Goal: Transaction & Acquisition: Purchase product/service

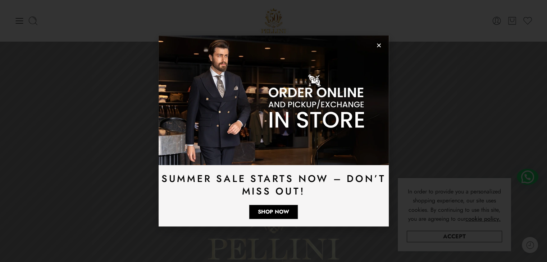
click at [376, 45] on icon "Close" at bounding box center [378, 45] width 5 height 5
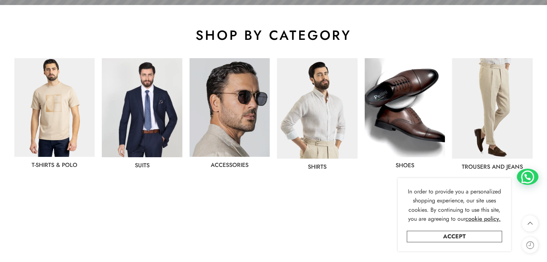
scroll to position [396, 0]
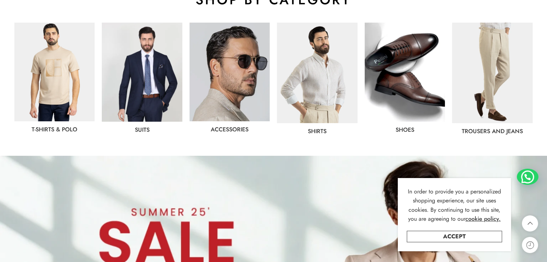
click at [475, 236] on link "Accept" at bounding box center [454, 237] width 95 height 12
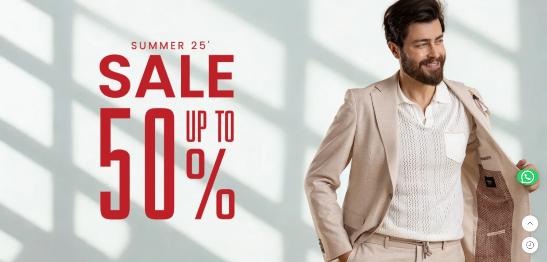
scroll to position [575, 0]
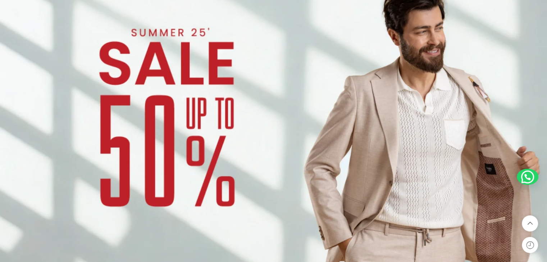
click at [245, 149] on img at bounding box center [273, 130] width 547 height 308
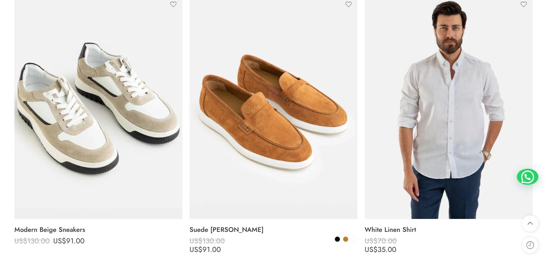
scroll to position [719, 0]
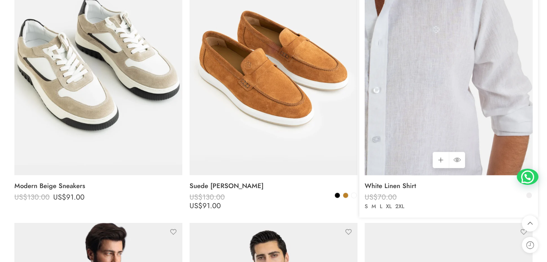
click at [429, 125] on img at bounding box center [449, 63] width 168 height 224
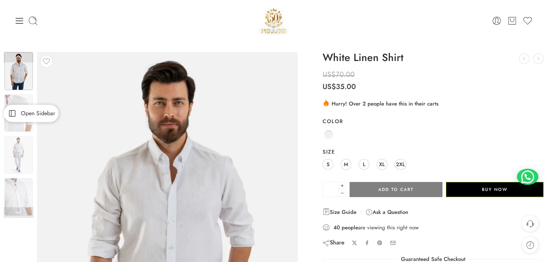
click at [22, 111] on span "Open Sidebar" at bounding box center [36, 114] width 38 height 6
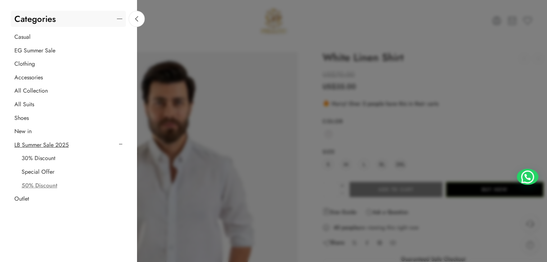
click at [160, 10] on div at bounding box center [273, 131] width 547 height 262
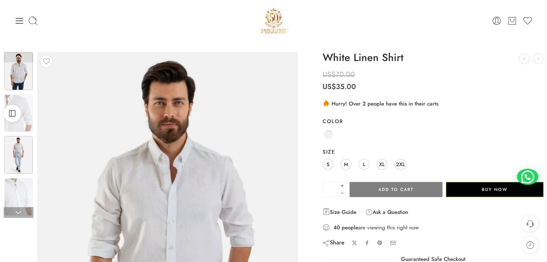
click at [24, 160] on img at bounding box center [18, 155] width 28 height 38
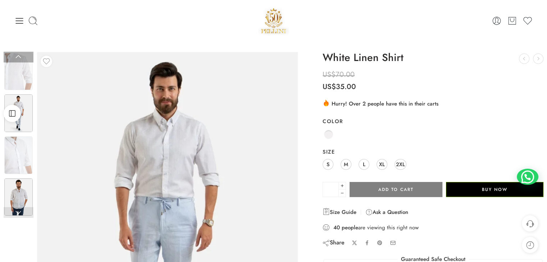
click at [17, 197] on img at bounding box center [18, 198] width 28 height 38
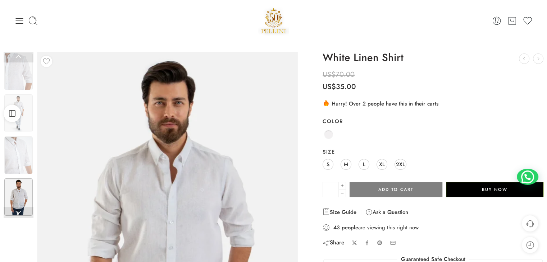
click at [24, 18] on div at bounding box center [100, 21] width 173 height 10
click at [19, 20] on icon at bounding box center [20, 21] width 8 height 6
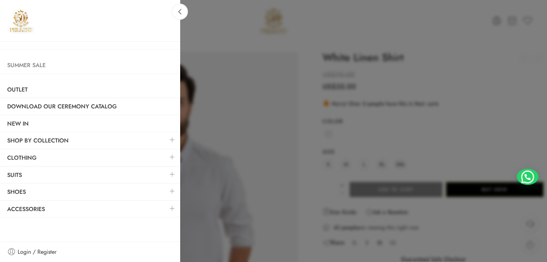
click at [40, 63] on link "Summer Sale" at bounding box center [90, 65] width 180 height 17
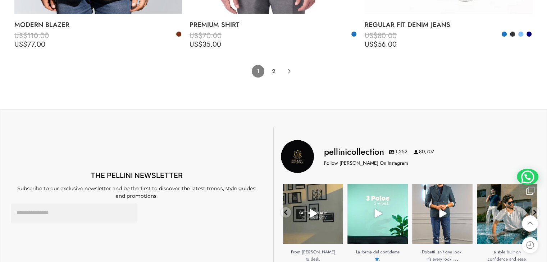
scroll to position [5430, 0]
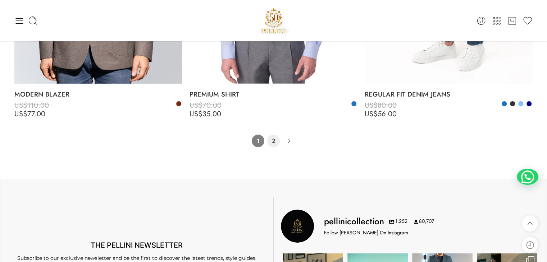
click at [268, 140] on link "2" at bounding box center [273, 141] width 13 height 13
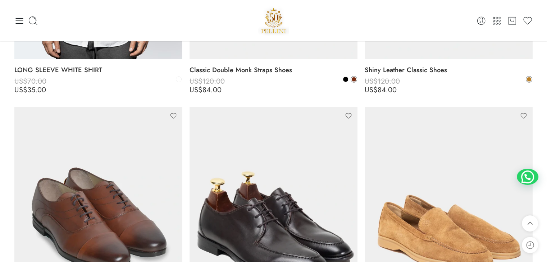
scroll to position [2286, 0]
